Goal: Check status: Check status

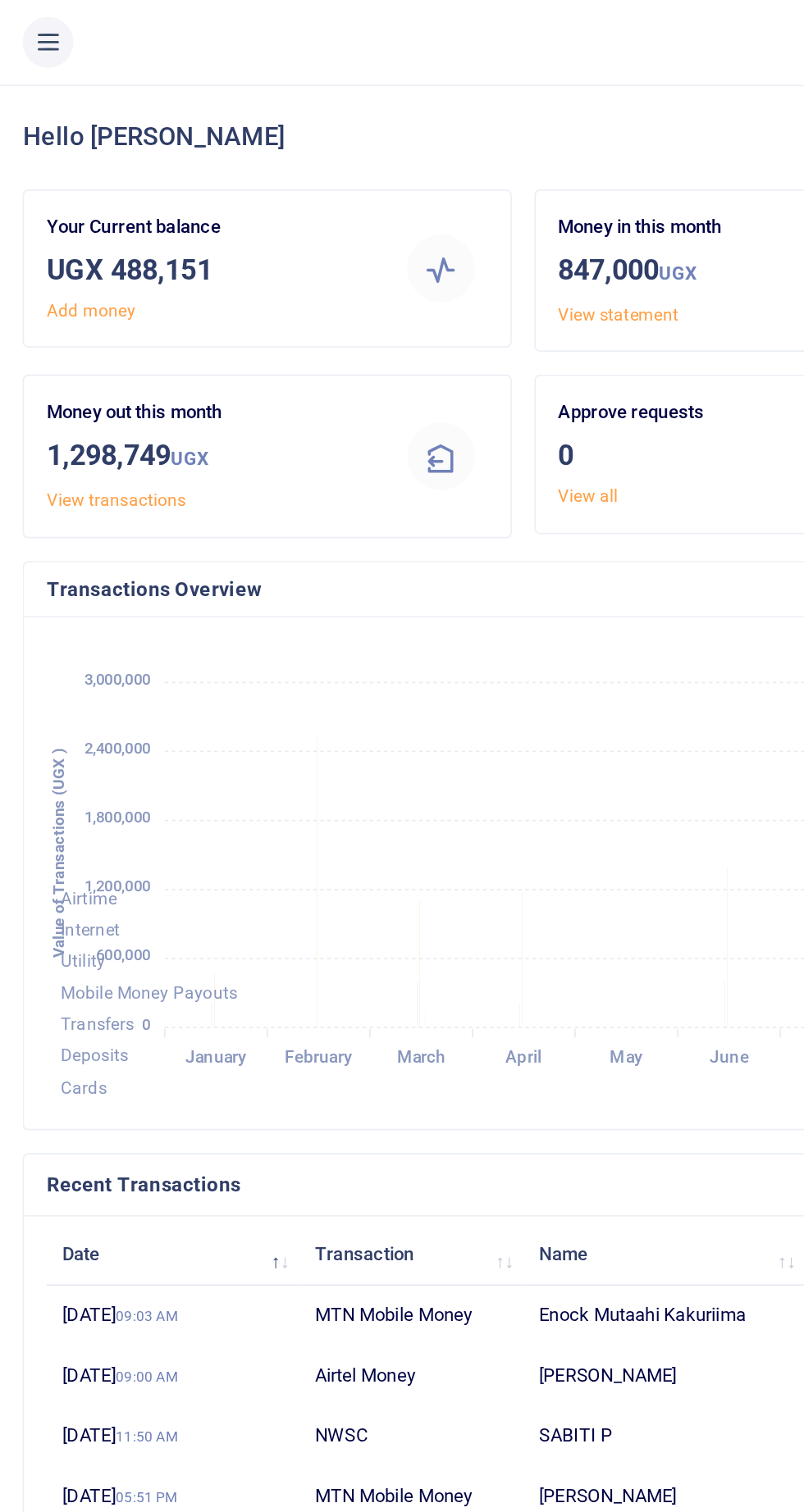
click at [28, 13] on button at bounding box center [28, 24] width 29 height 29
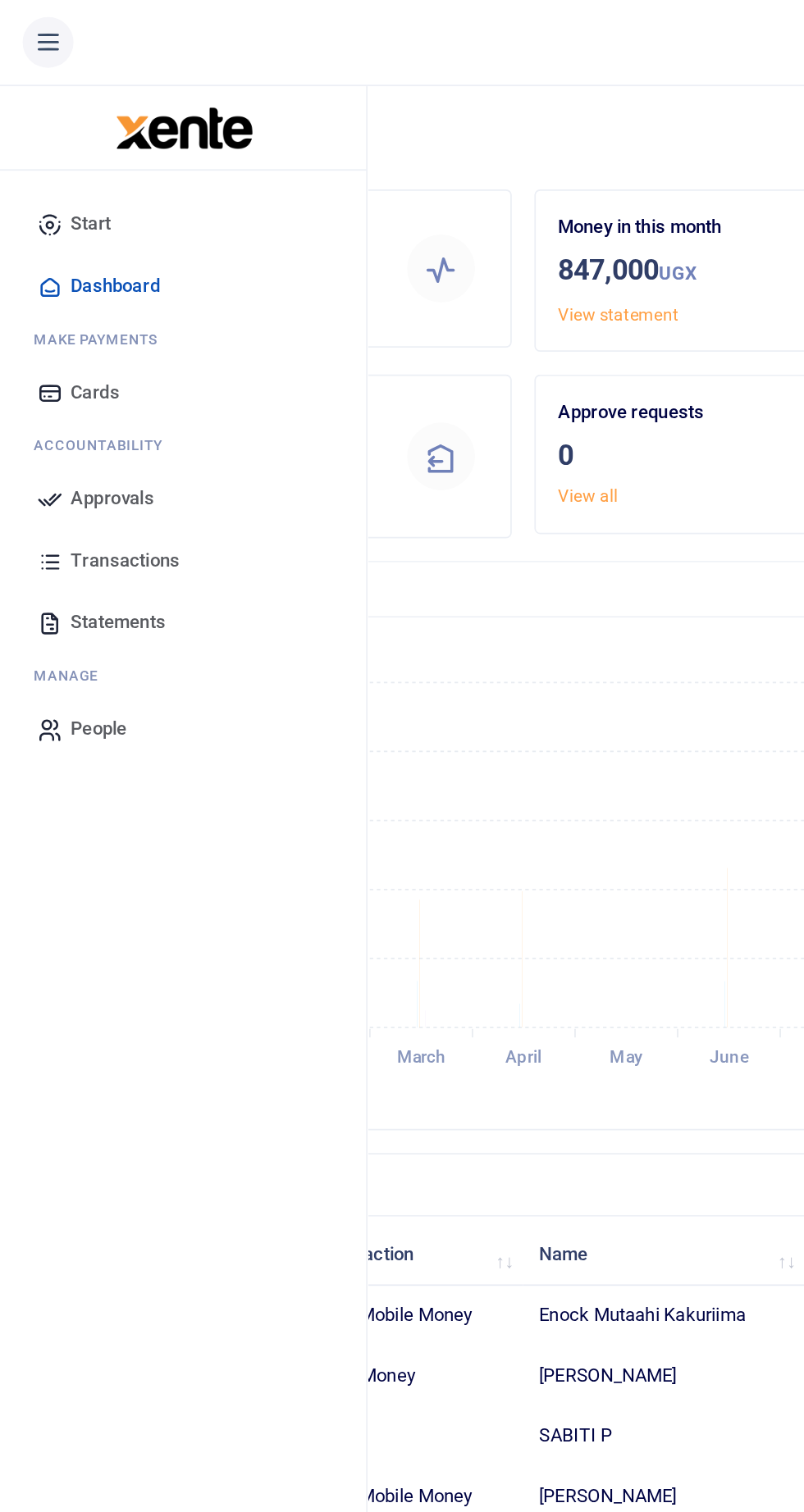
click at [57, 363] on span "Statements" at bounding box center [68, 362] width 55 height 17
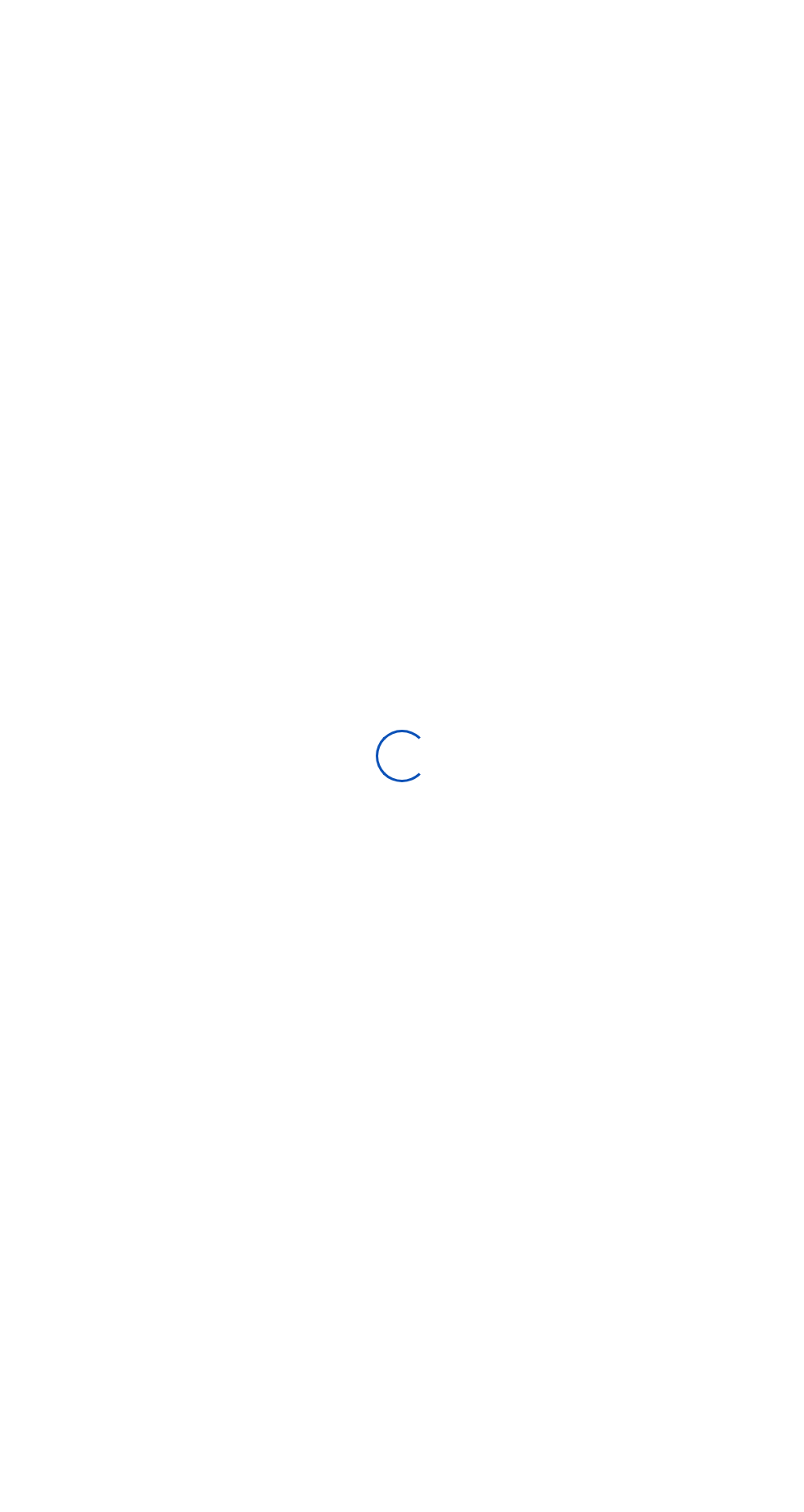
select select "ALL"
type input "07/31/2025 - 08/29/2025"
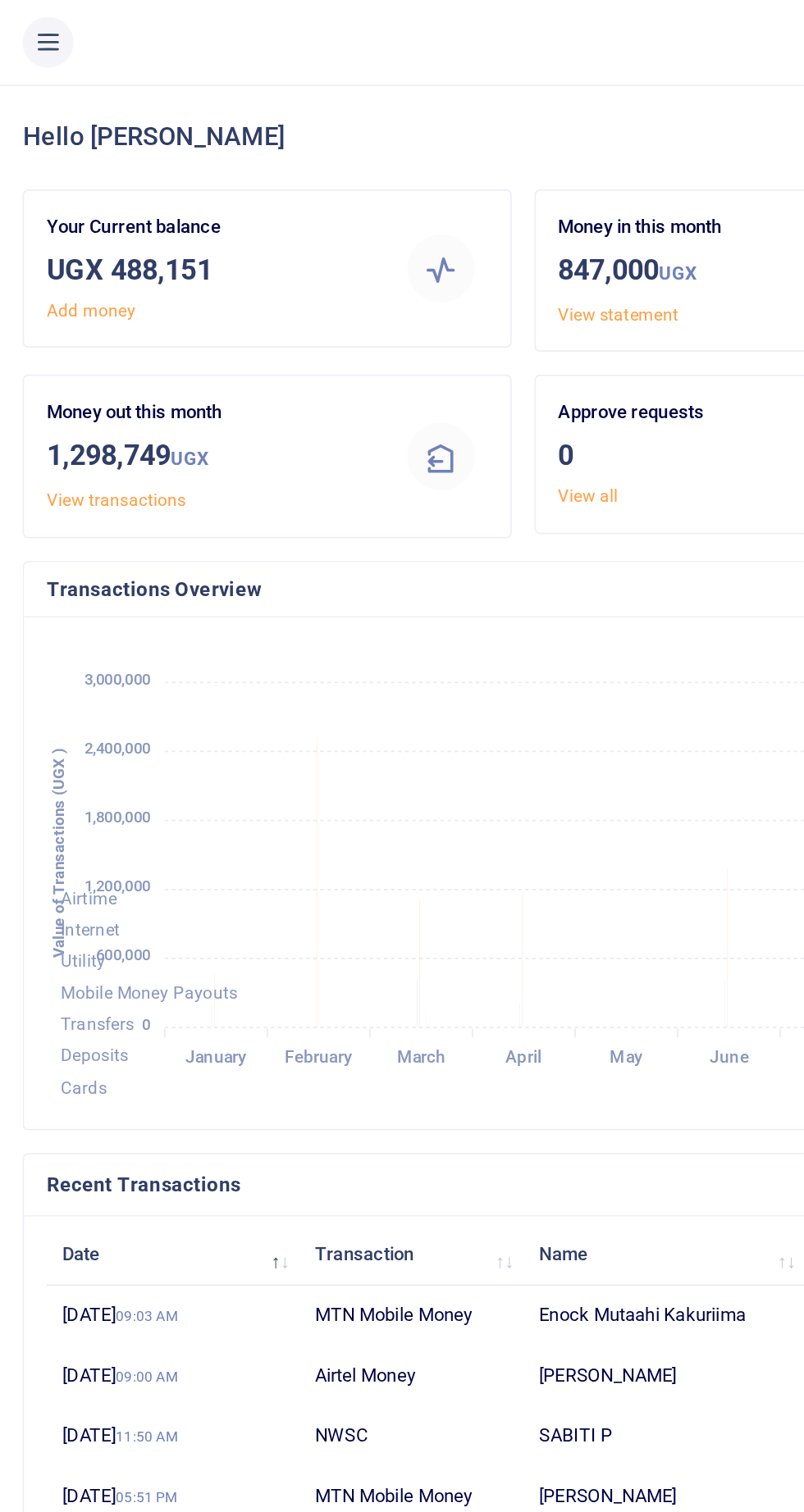
scroll to position [0, 1]
click at [26, 30] on icon at bounding box center [28, 25] width 17 height 18
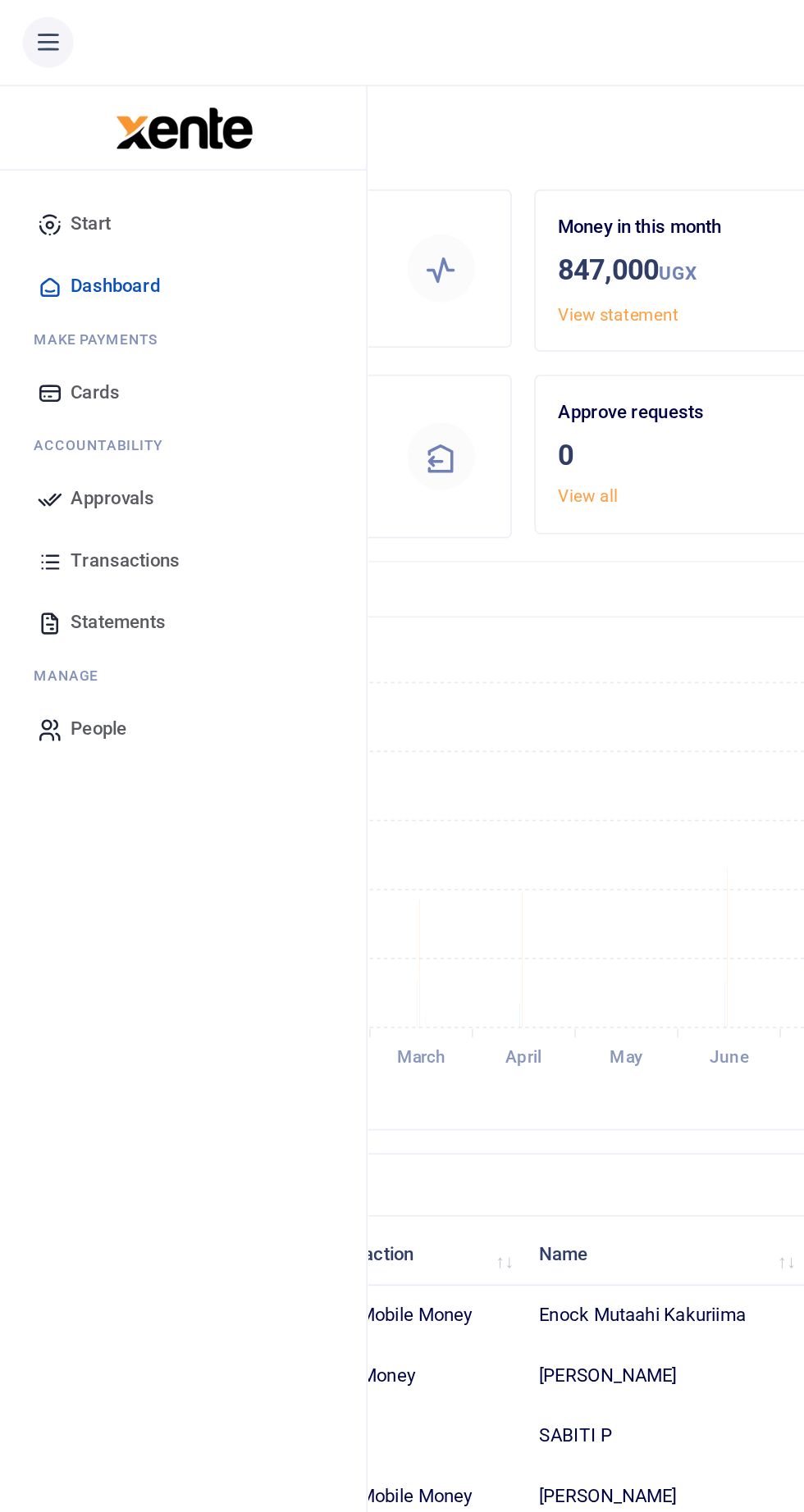
click at [48, 353] on span "Statements" at bounding box center [68, 362] width 55 height 17
click at [48, 360] on span "Statements" at bounding box center [68, 362] width 55 height 17
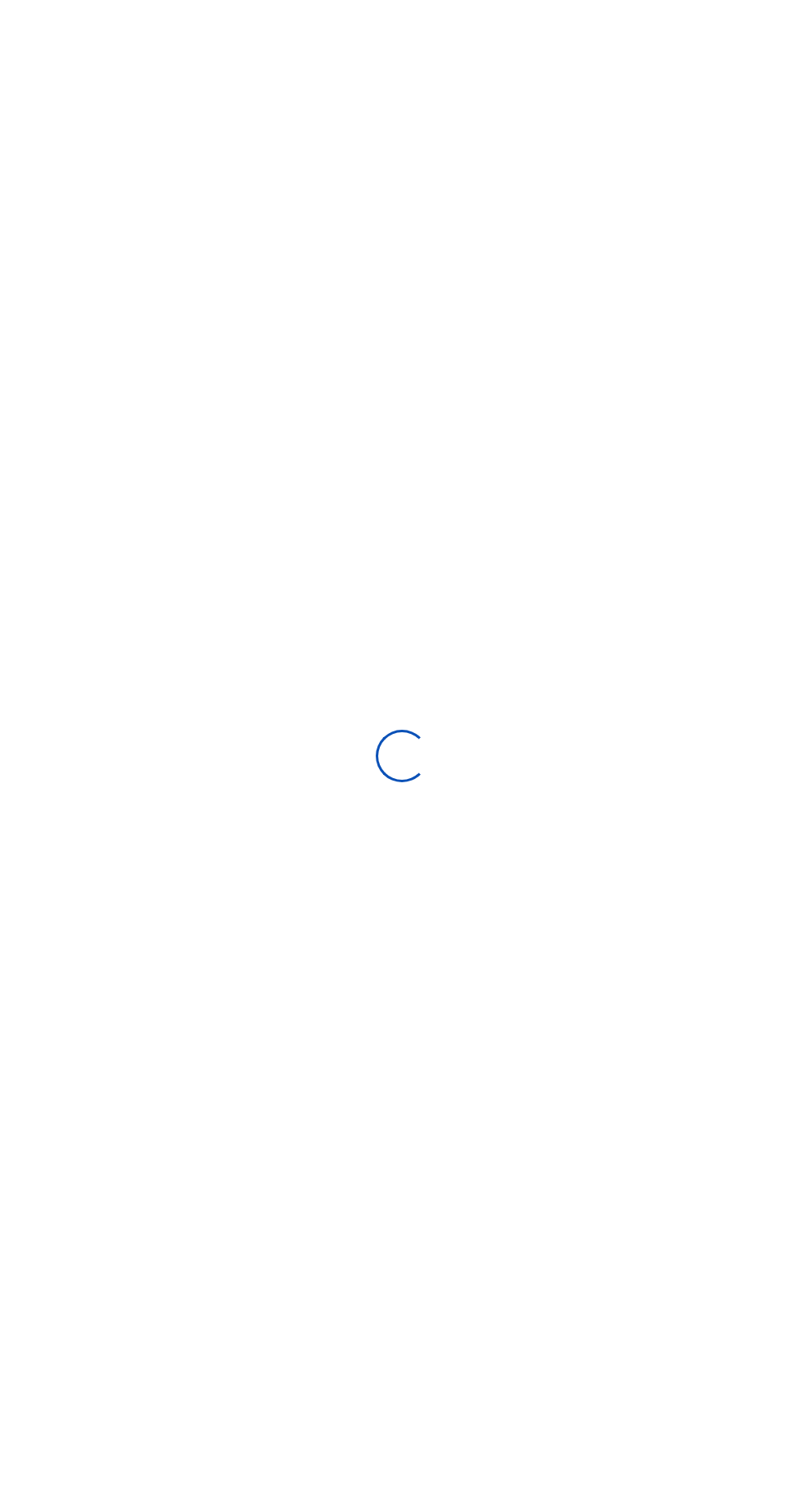
select select "ALL"
type input "07/31/2025 - 08/29/2025"
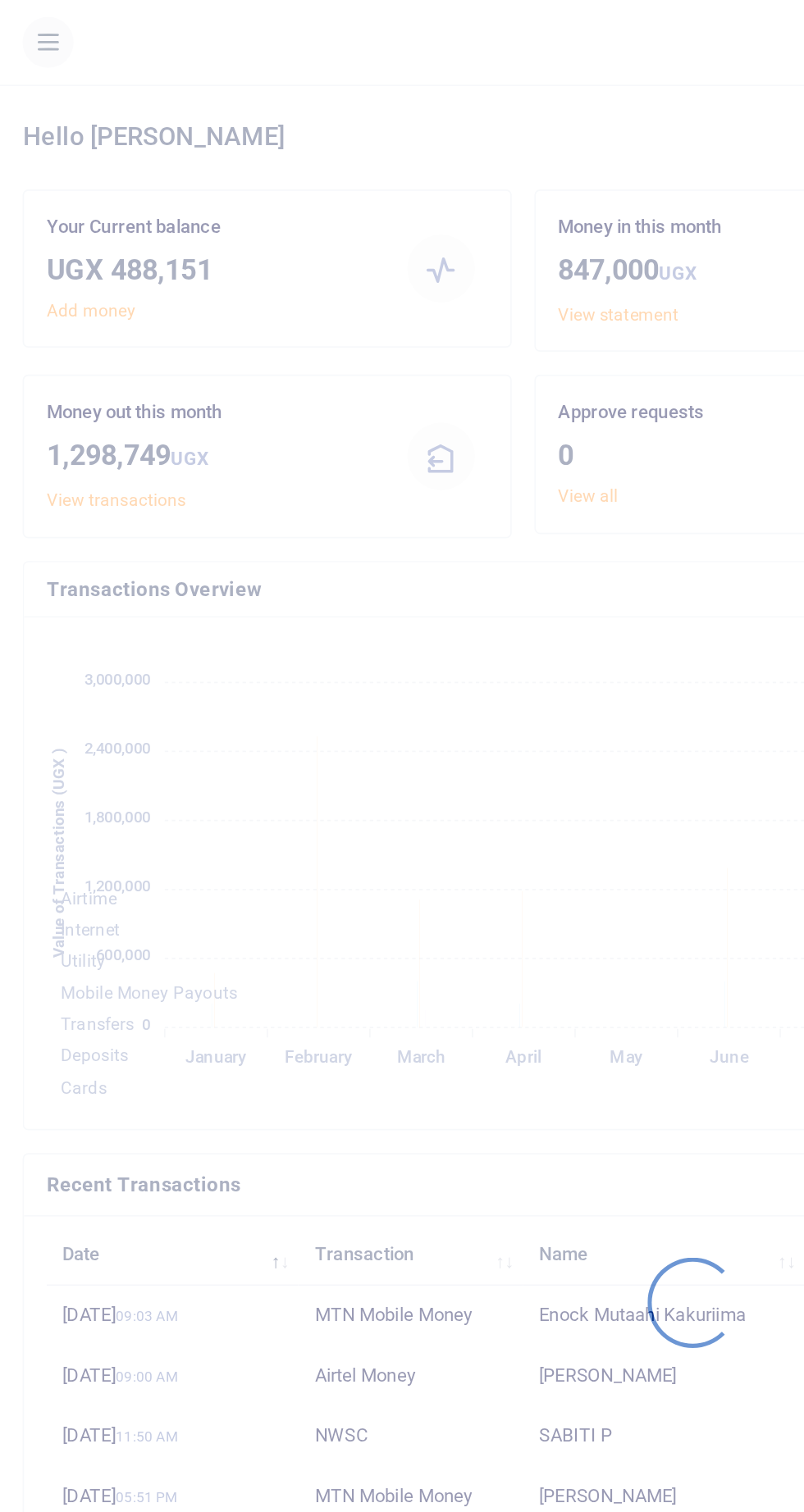
scroll to position [242, 157]
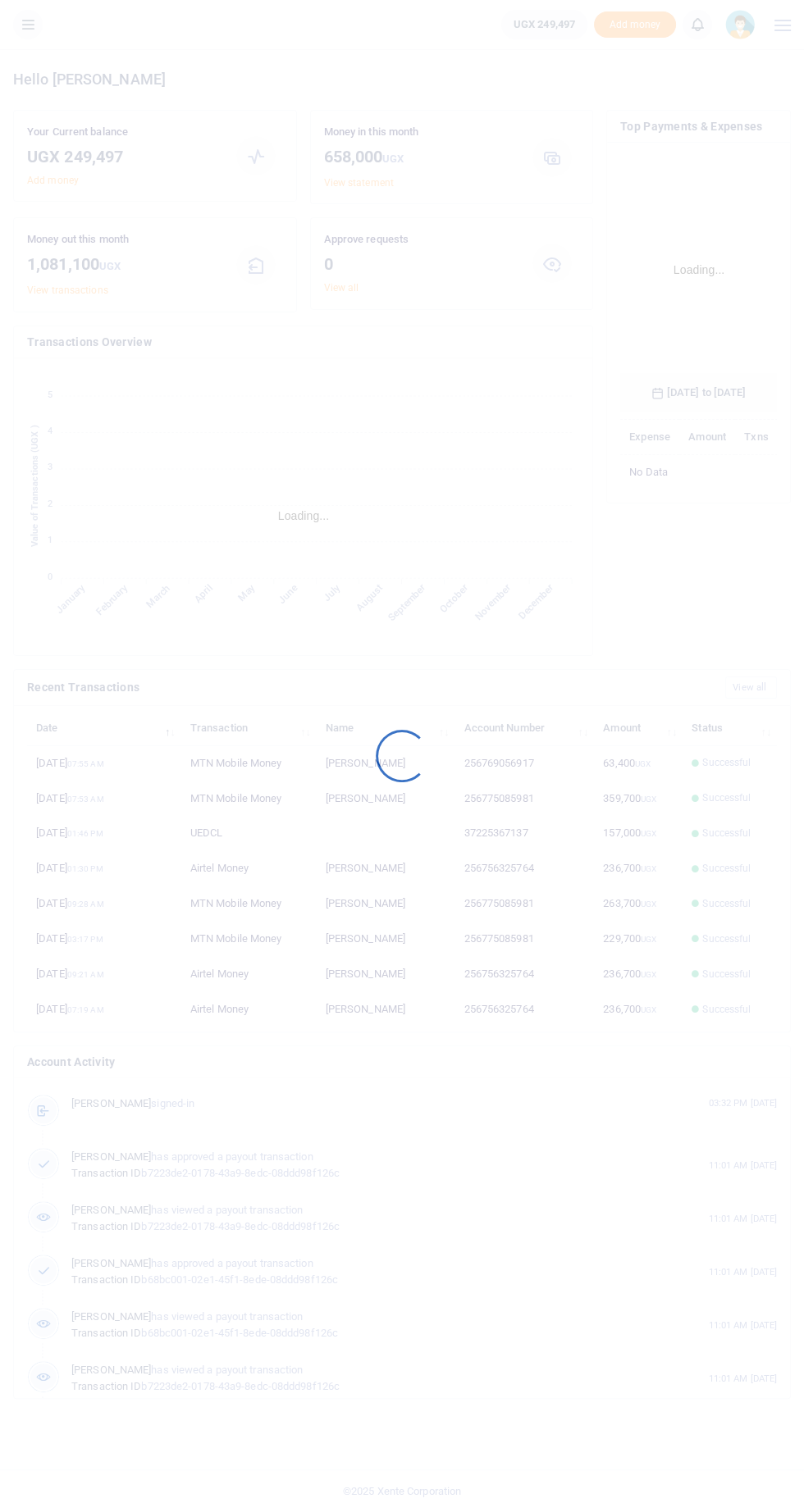
scroll to position [268, 157]
